Goal: Task Accomplishment & Management: Manage account settings

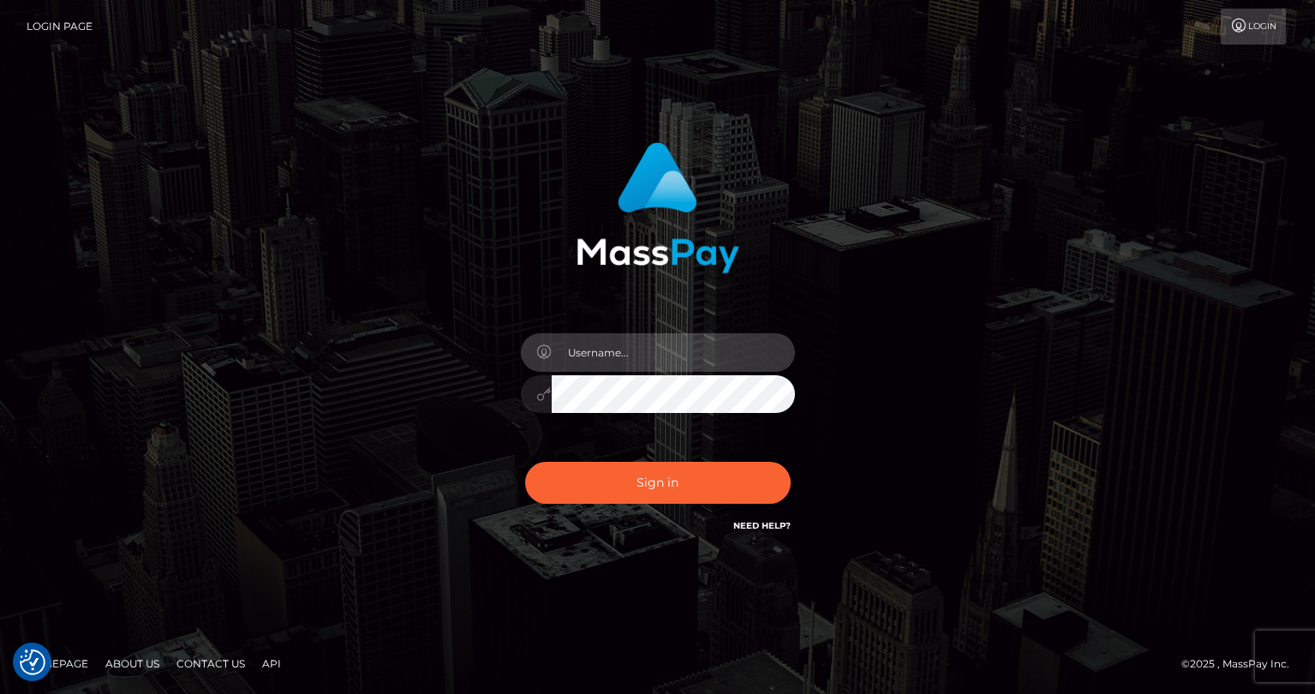
click at [595, 344] on input "text" at bounding box center [673, 352] width 243 height 39
type input "tatyanafansly1"
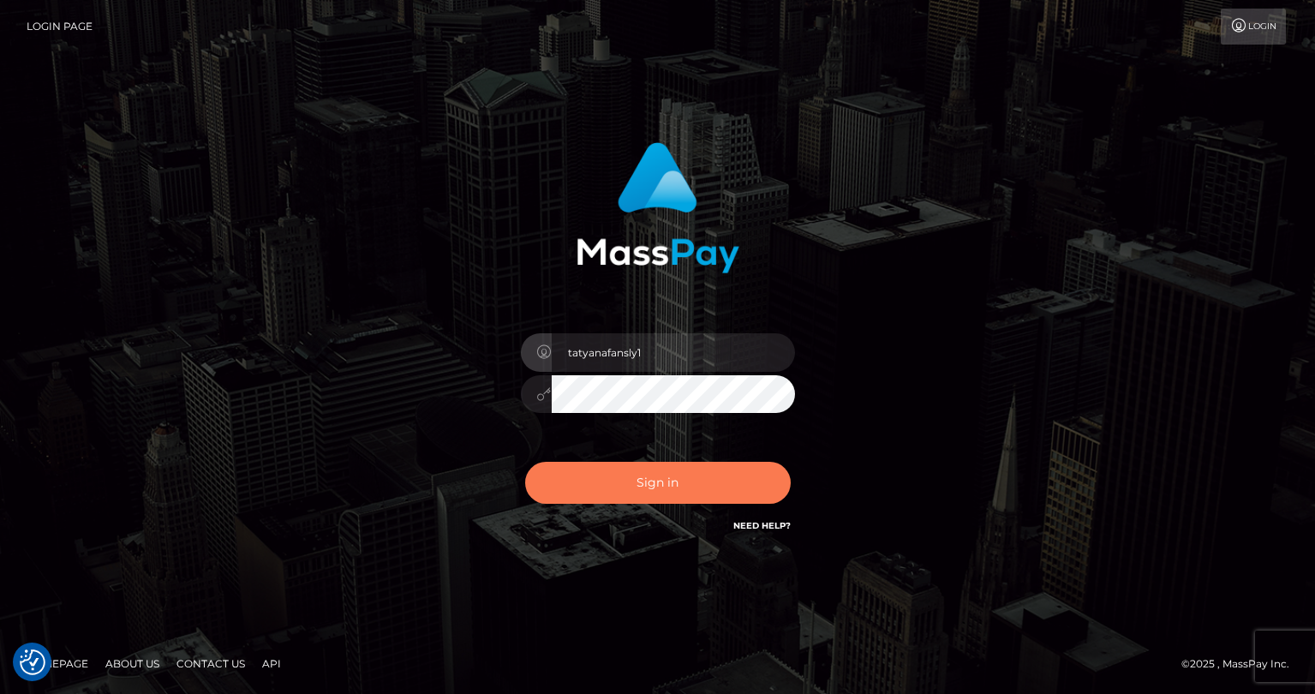
click at [649, 496] on button "Sign in" at bounding box center [657, 483] width 265 height 42
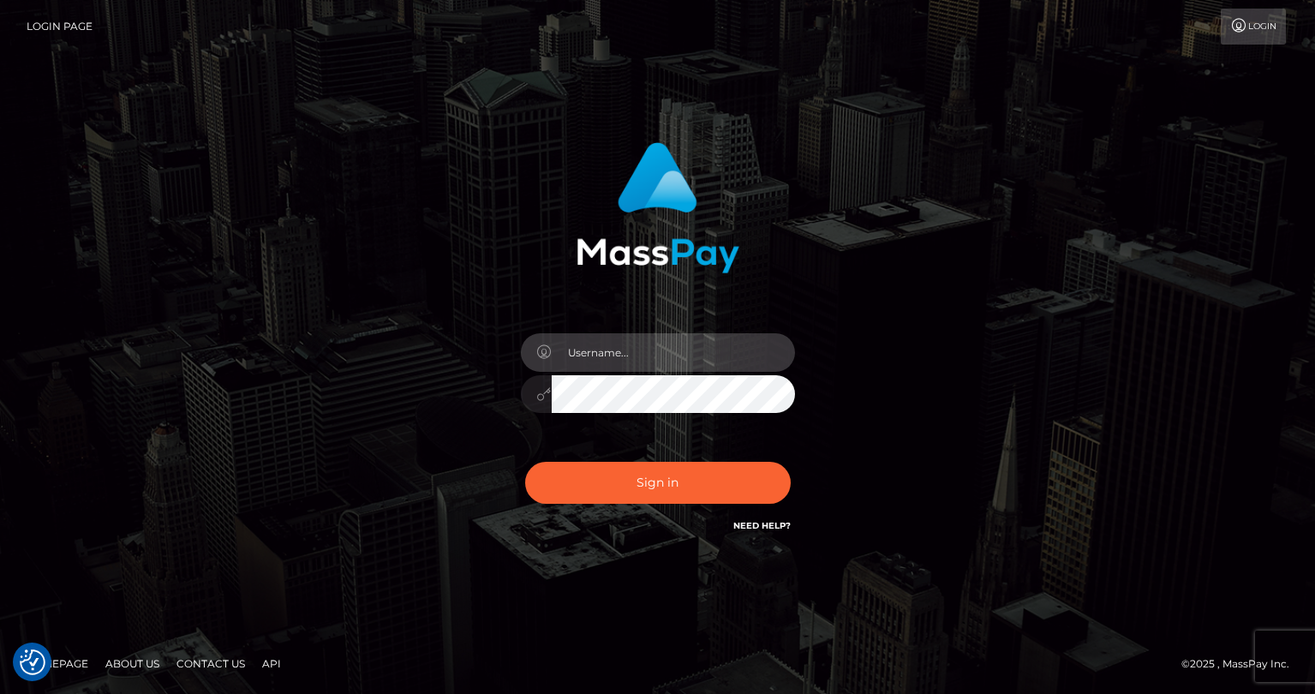
click at [628, 350] on input "text" at bounding box center [673, 352] width 243 height 39
type input "tatyanafansly1"
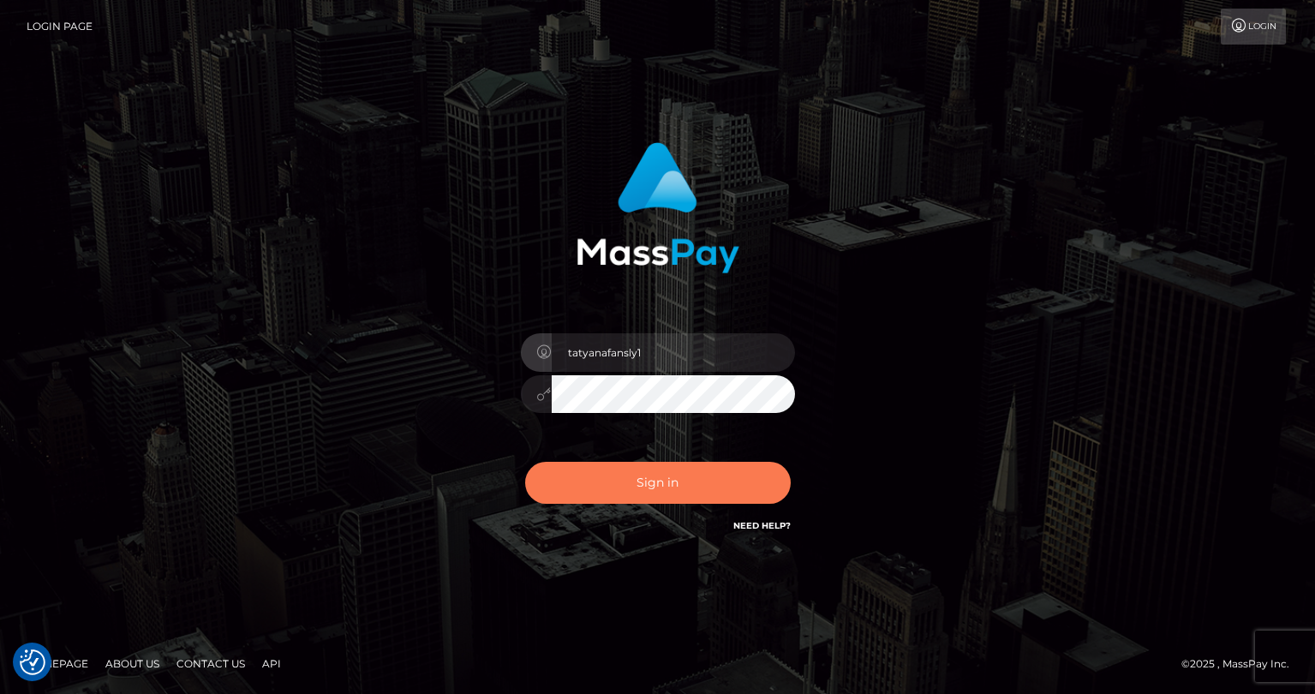
click at [683, 477] on button "Sign in" at bounding box center [657, 483] width 265 height 42
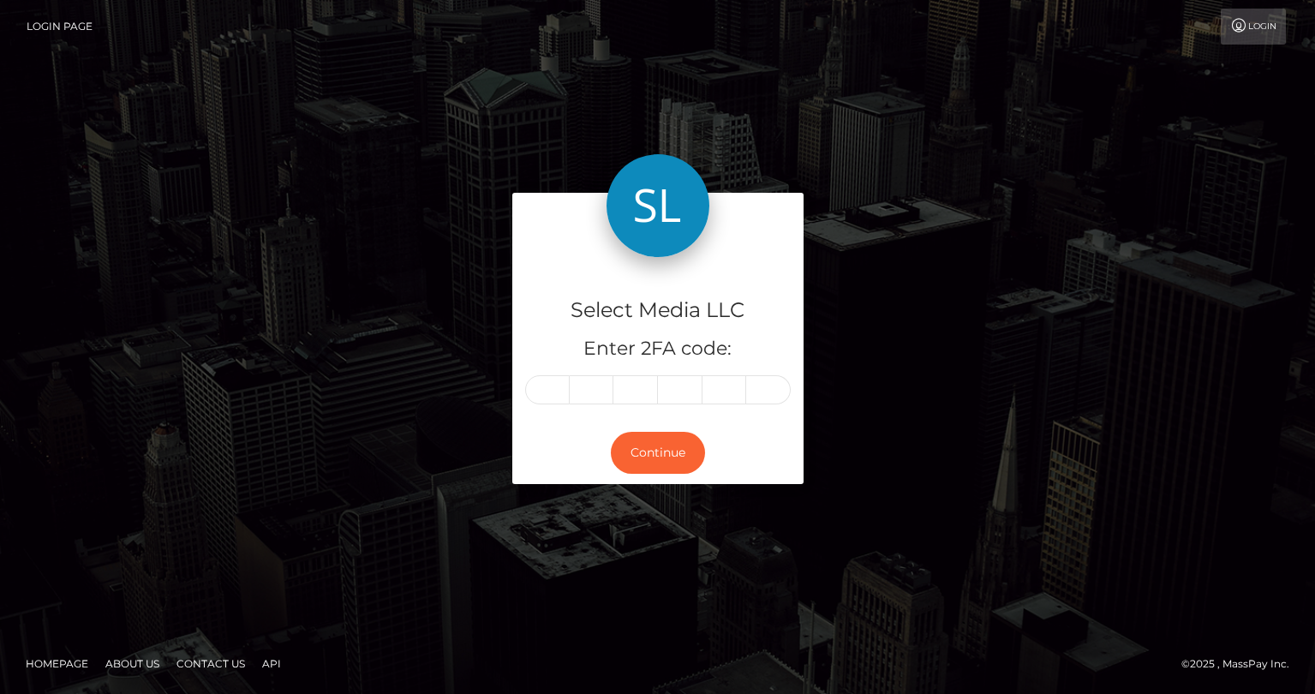
click at [556, 389] on input "text" at bounding box center [547, 389] width 45 height 29
type input "9"
type input "8"
type input "6"
type input "1"
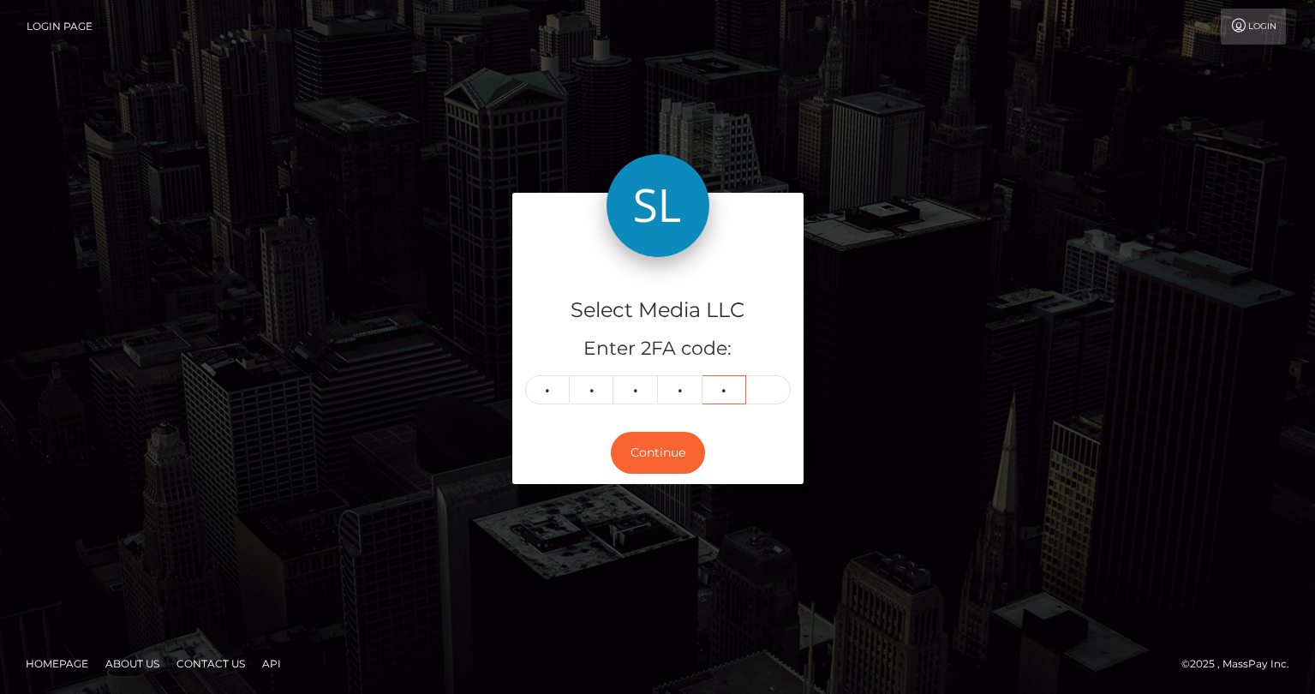
type input "7"
type input "9"
click at [659, 467] on button "Continue" at bounding box center [658, 453] width 94 height 42
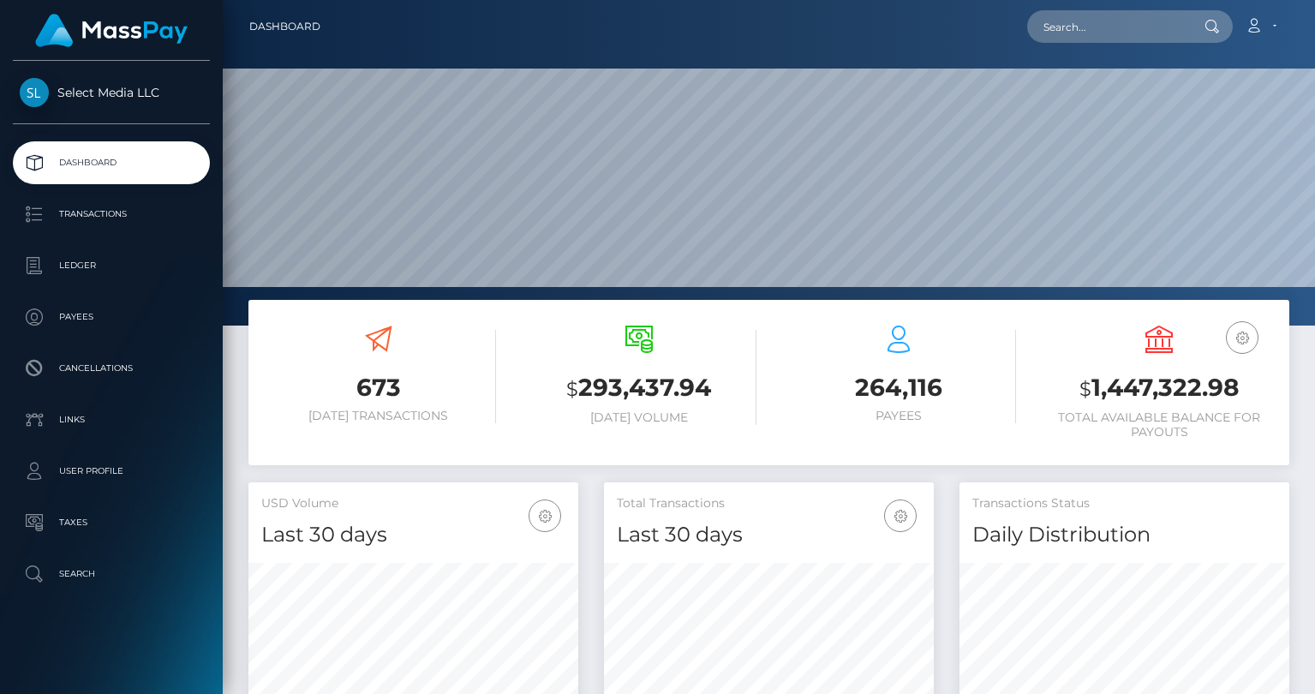
scroll to position [303, 330]
click at [1130, 391] on h3 "$ 1,447,322.98" at bounding box center [1158, 388] width 235 height 35
copy h3 "1,447,322.98"
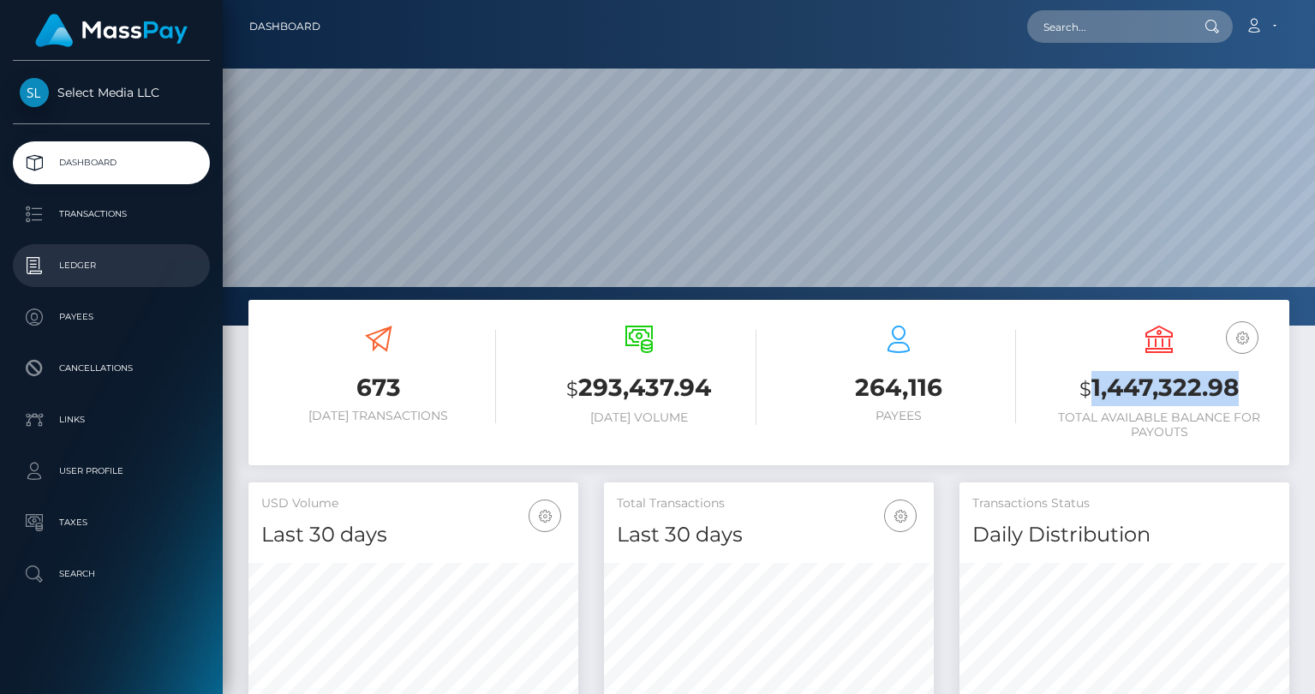
click at [140, 259] on p "Ledger" at bounding box center [111, 266] width 183 height 26
